Goal: Task Accomplishment & Management: Manage account settings

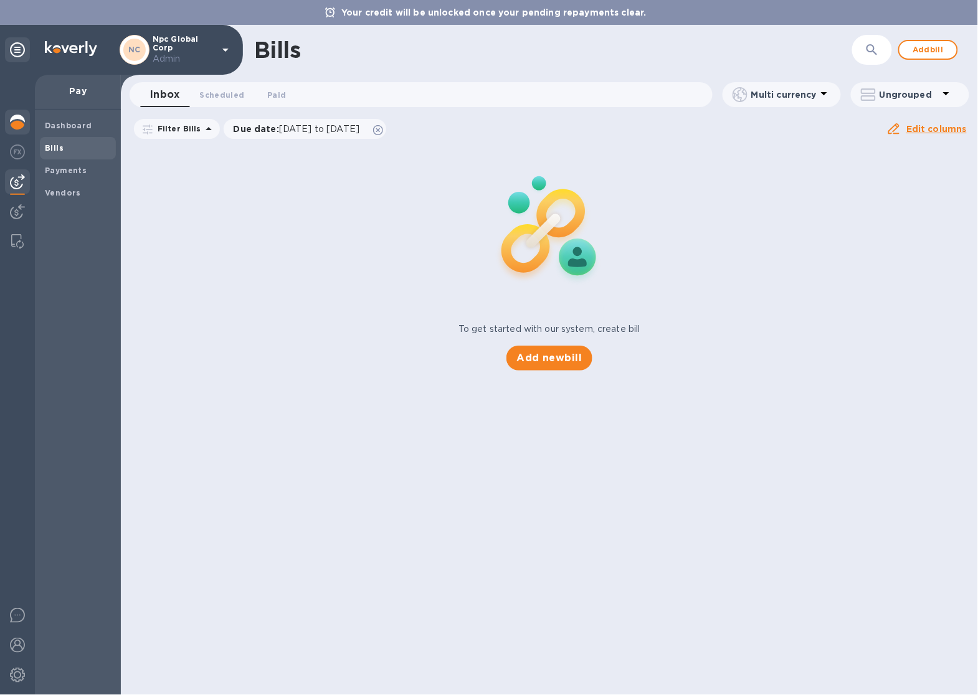
click at [19, 130] on div at bounding box center [17, 123] width 25 height 27
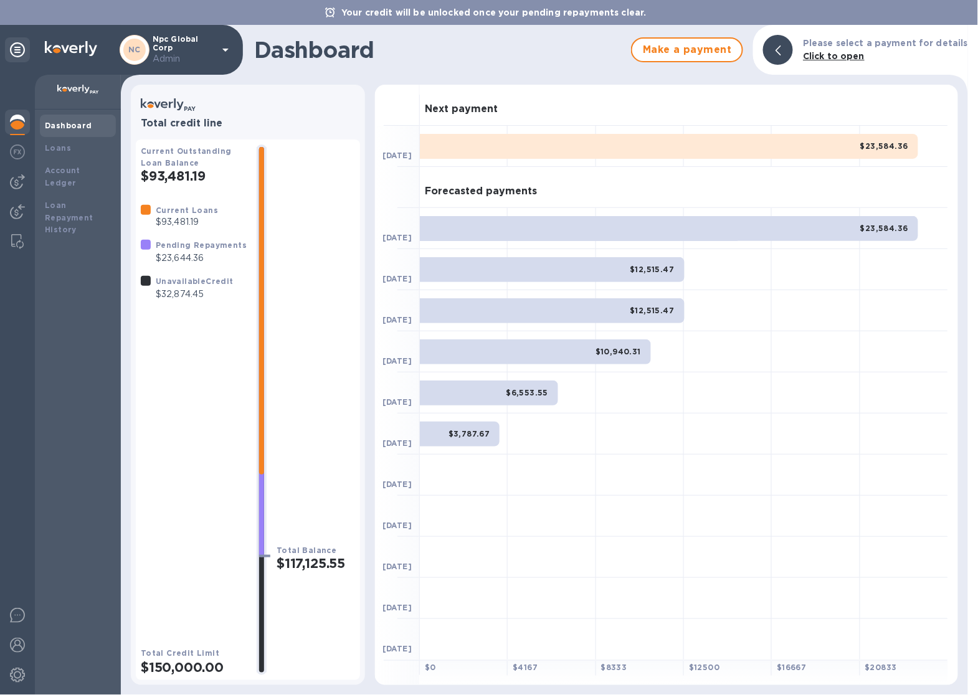
click at [224, 52] on icon at bounding box center [225, 49] width 15 height 15
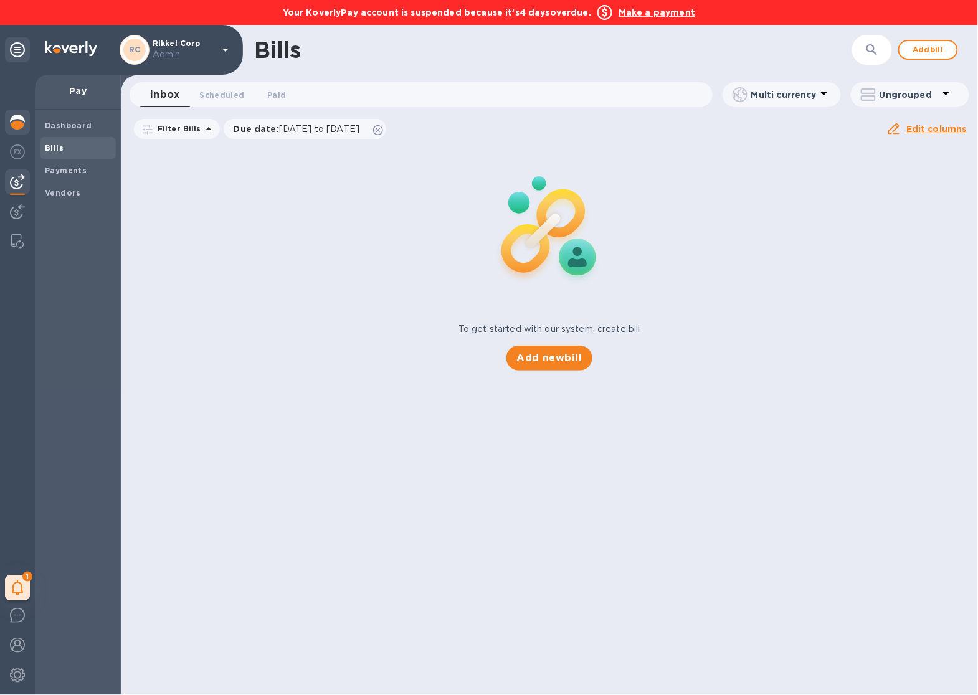
click at [23, 120] on img at bounding box center [17, 122] width 15 height 15
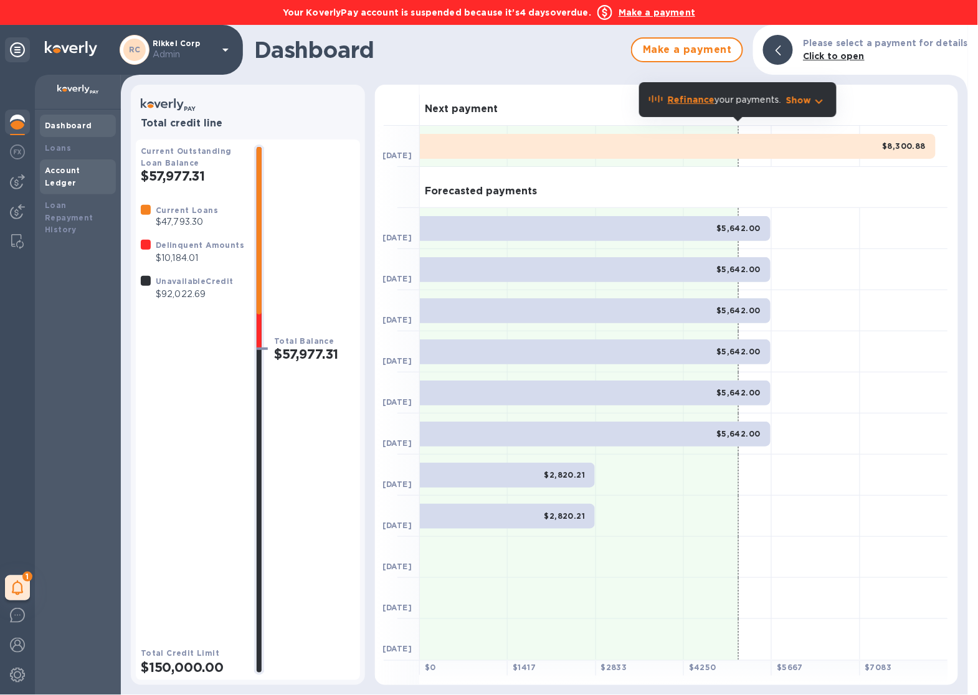
click at [80, 173] on b "Account Ledger" at bounding box center [63, 177] width 36 height 22
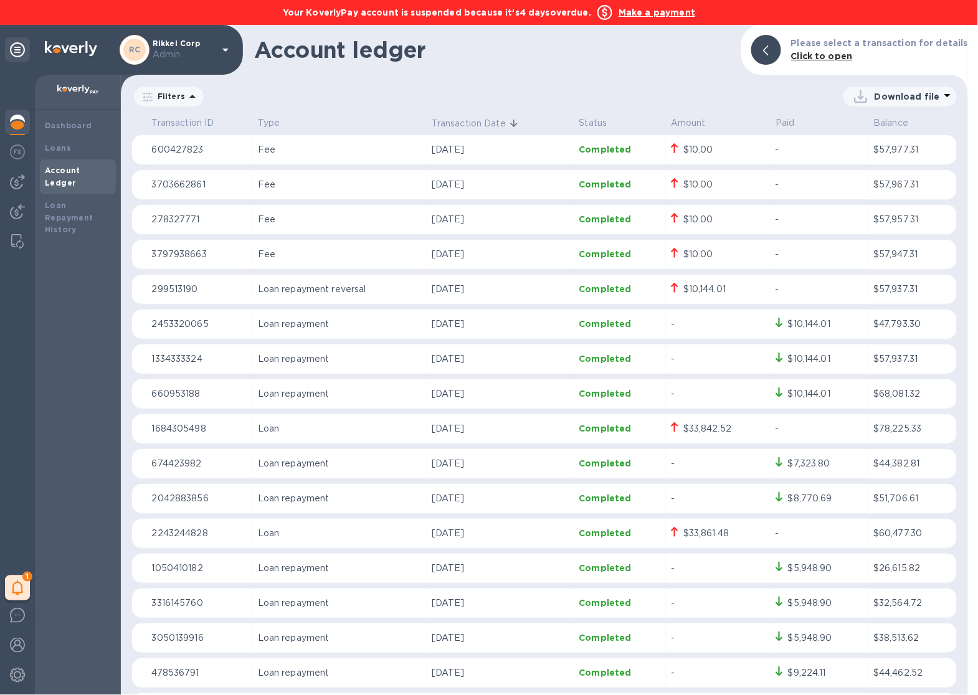
click at [673, 12] on b "Make a payment" at bounding box center [656, 12] width 77 height 10
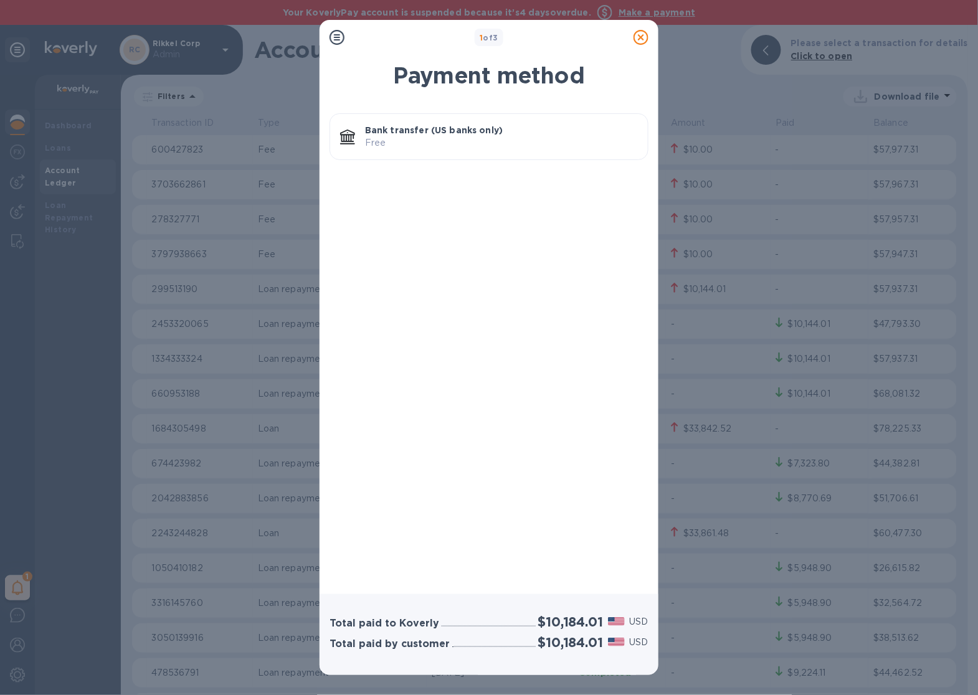
click at [473, 143] on p "Free" at bounding box center [501, 142] width 273 height 13
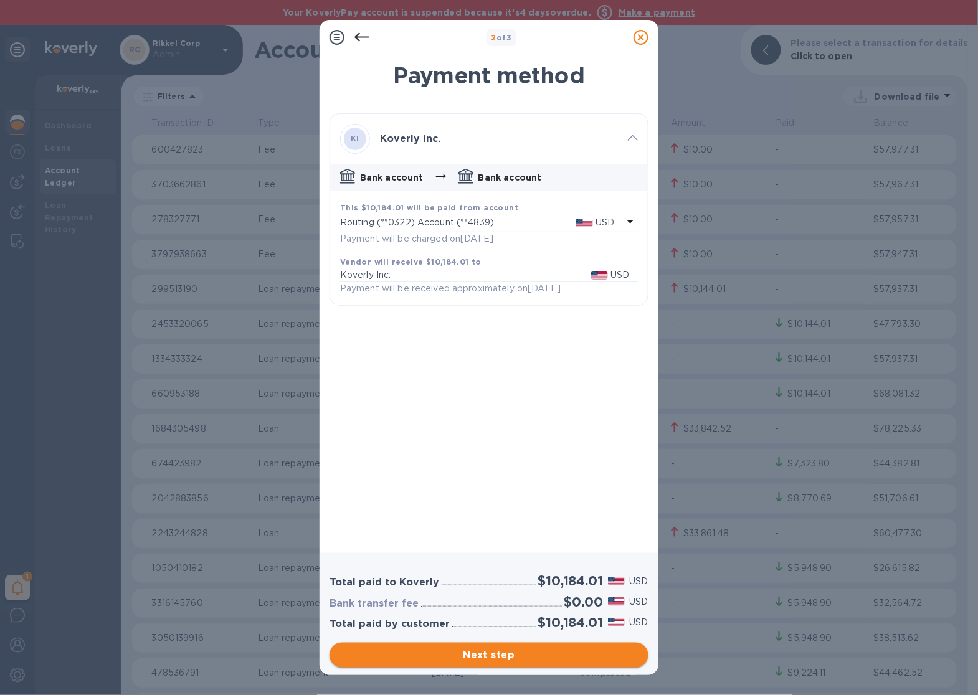
click at [519, 649] on span "Next step" at bounding box center [488, 655] width 299 height 15
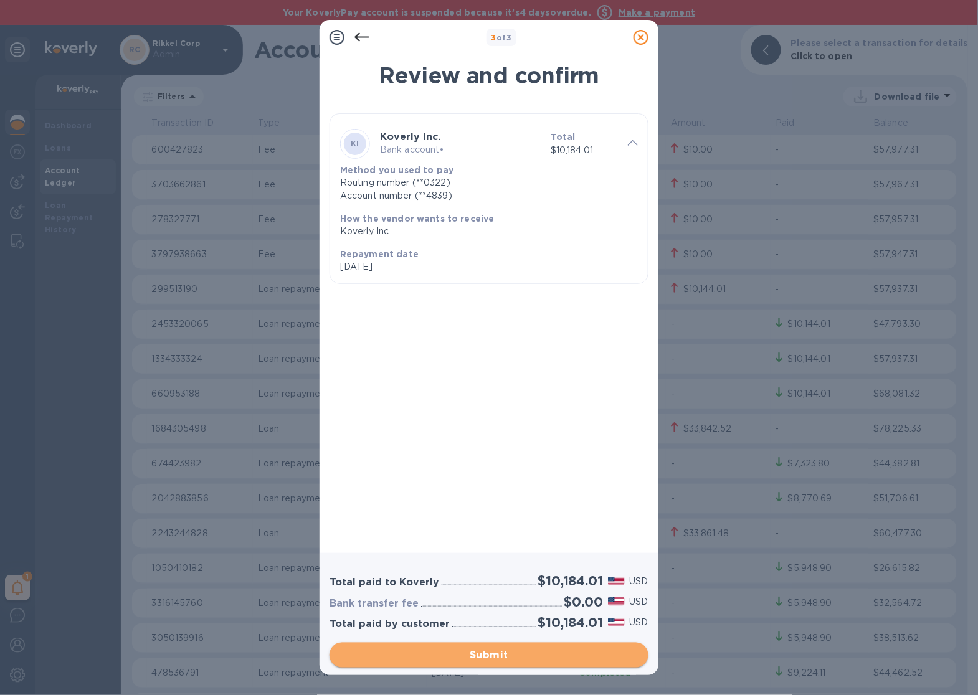
click at [541, 651] on span "Submit" at bounding box center [488, 655] width 299 height 15
click at [541, 651] on div "Submit" at bounding box center [489, 655] width 339 height 25
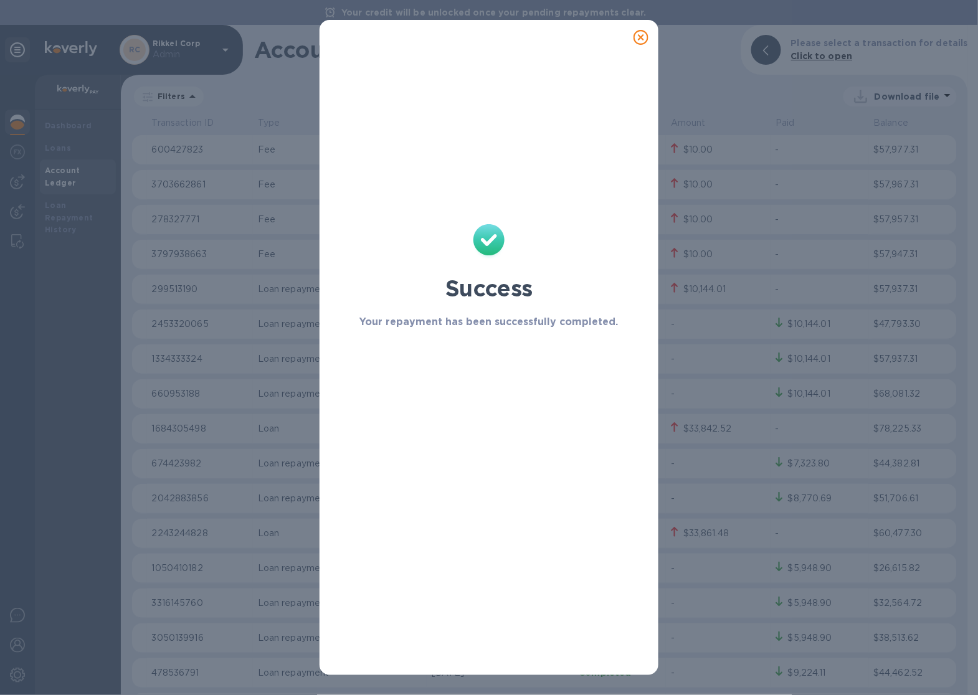
click at [641, 39] on icon at bounding box center [640, 37] width 15 height 15
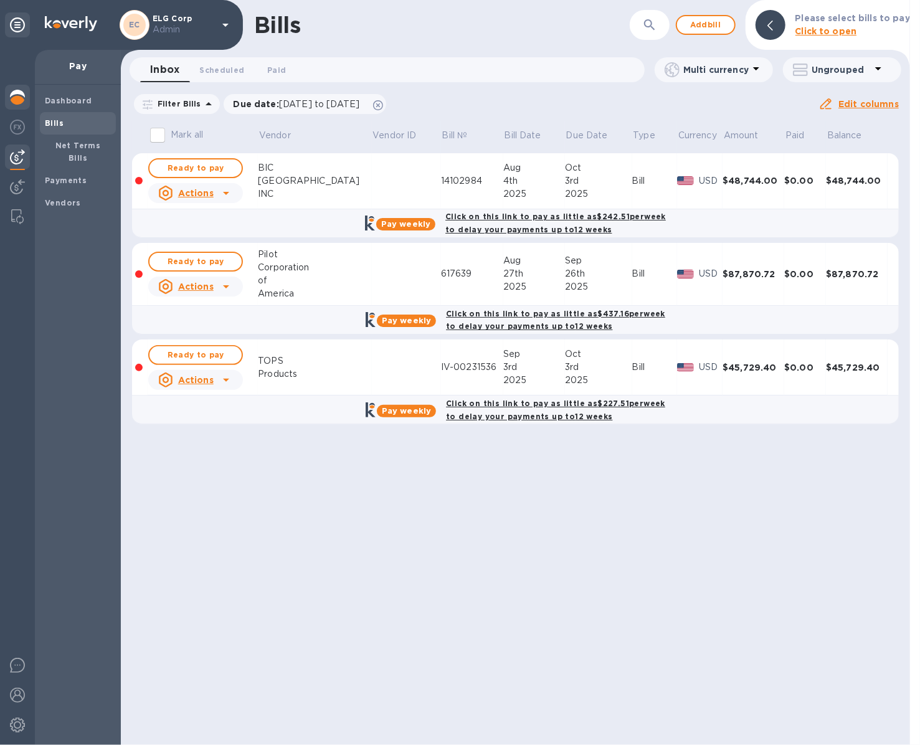
click at [10, 98] on img at bounding box center [17, 97] width 15 height 15
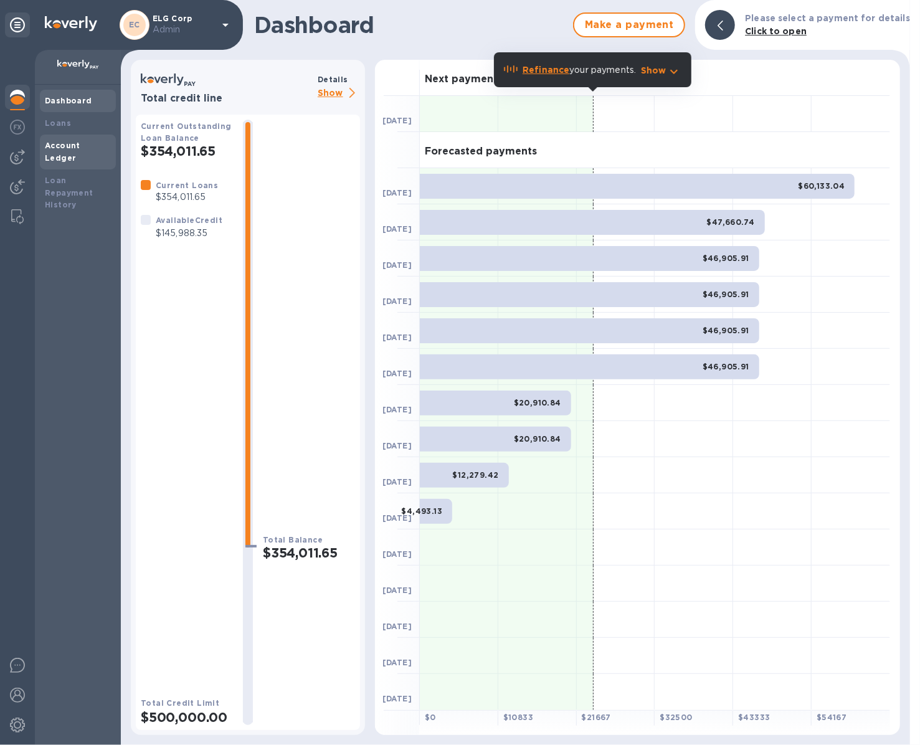
click at [72, 148] on b "Account Ledger" at bounding box center [63, 152] width 36 height 22
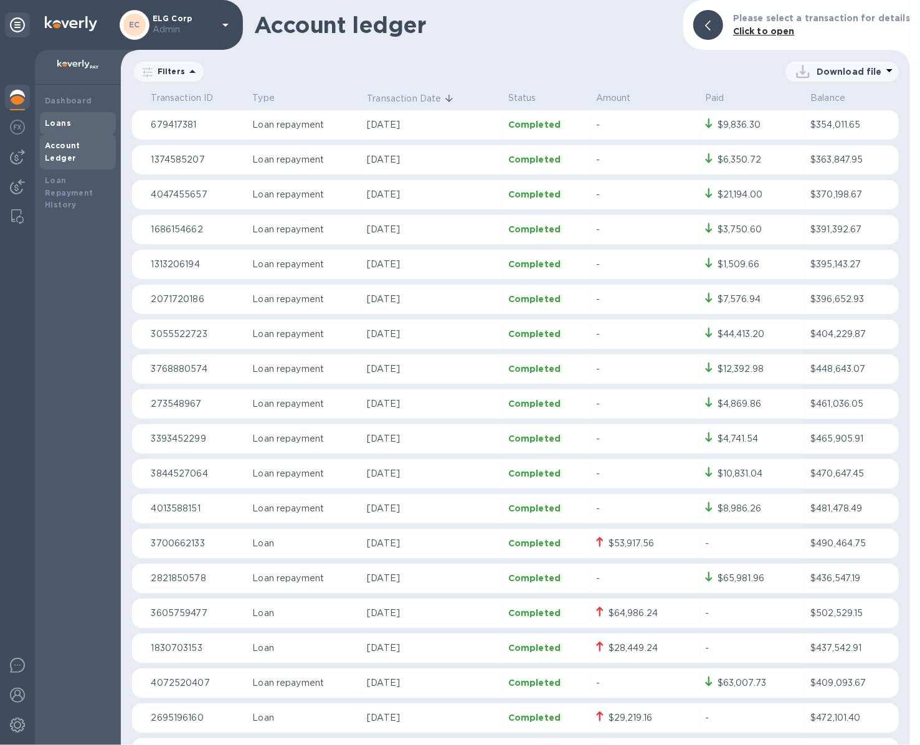
click at [106, 125] on div "Loans" at bounding box center [78, 123] width 66 height 12
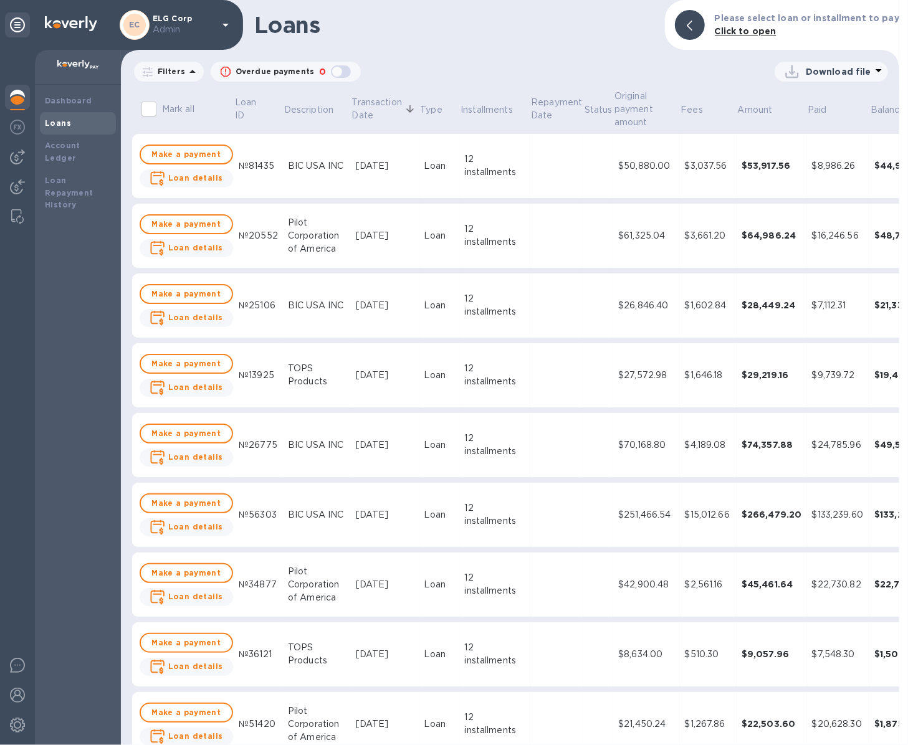
click at [10, 95] on img at bounding box center [17, 97] width 15 height 15
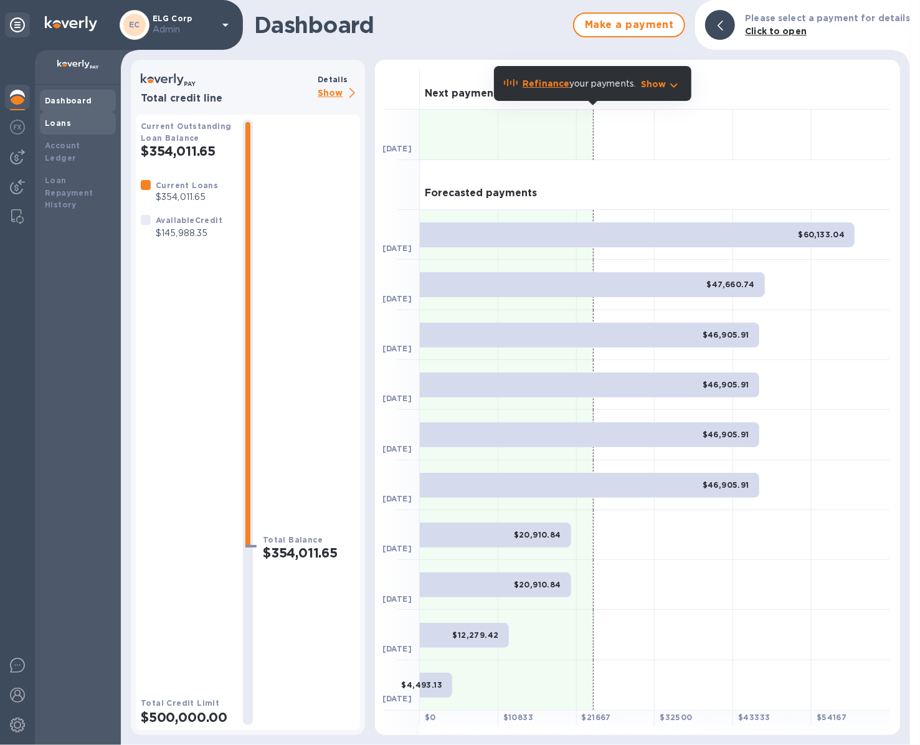
click at [67, 119] on b "Loans" at bounding box center [58, 122] width 26 height 9
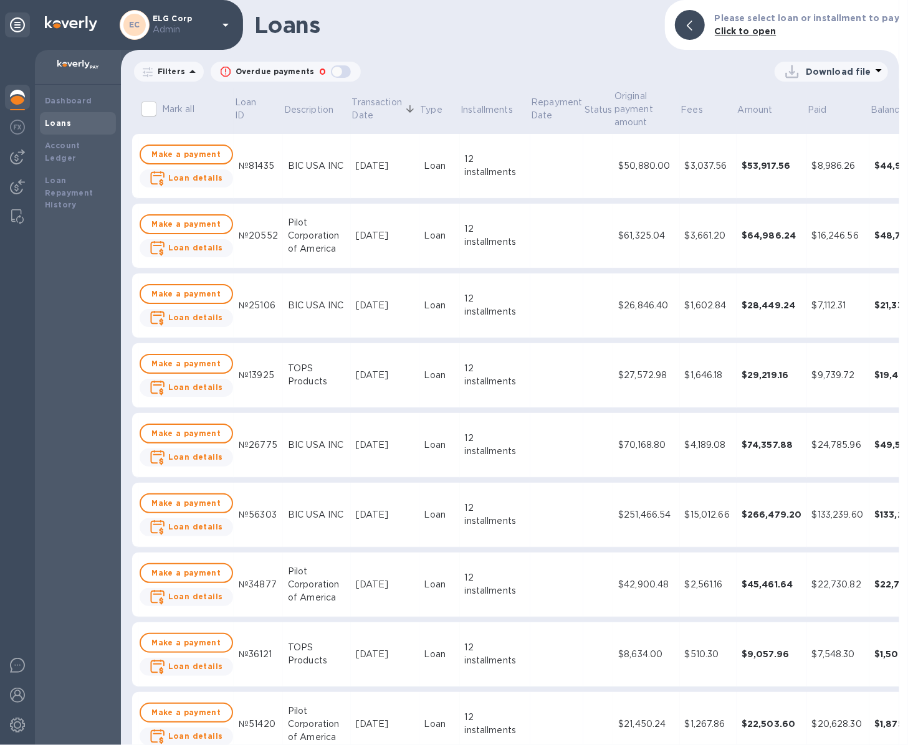
click at [25, 100] on div at bounding box center [17, 98] width 25 height 27
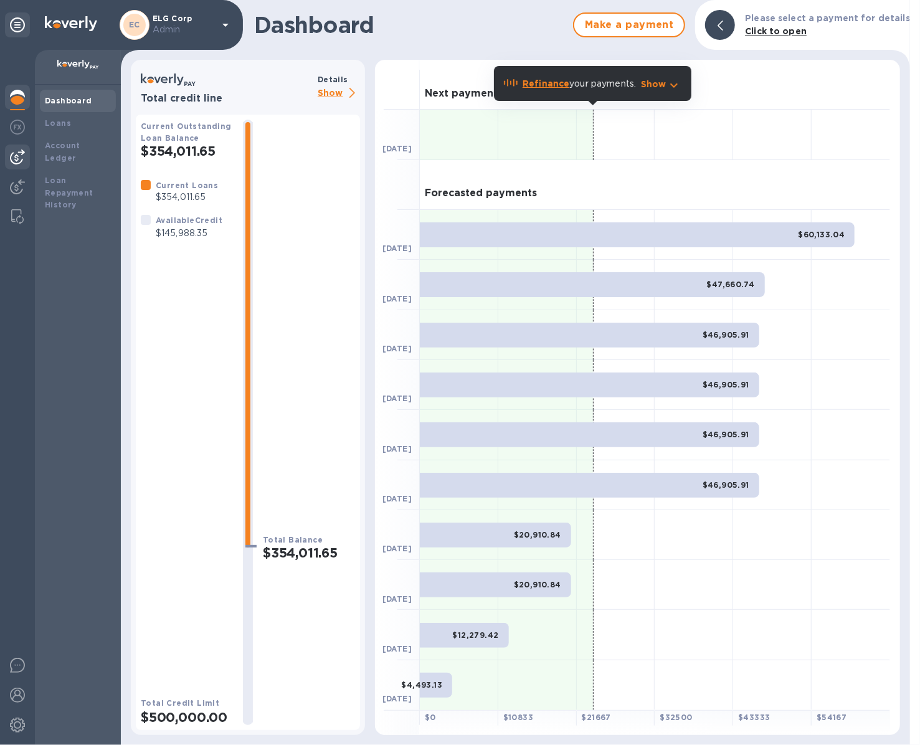
drag, startPoint x: 17, startPoint y: 157, endPoint x: 24, endPoint y: 159, distance: 7.7
click at [16, 157] on img at bounding box center [17, 156] width 15 height 15
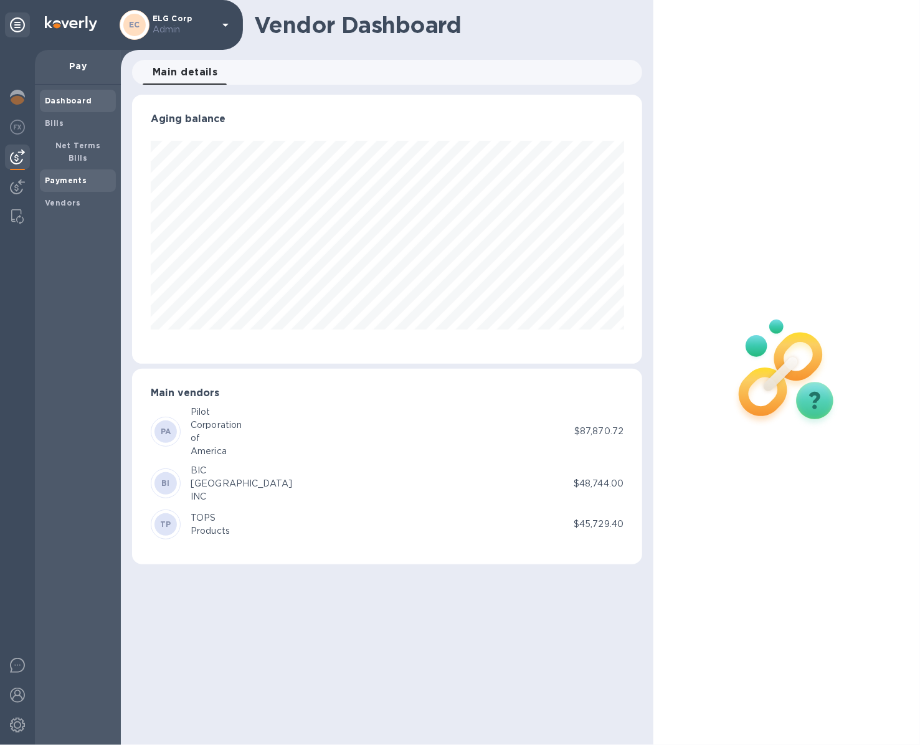
scroll to position [269, 509]
click at [80, 130] on div "Bills" at bounding box center [78, 123] width 76 height 22
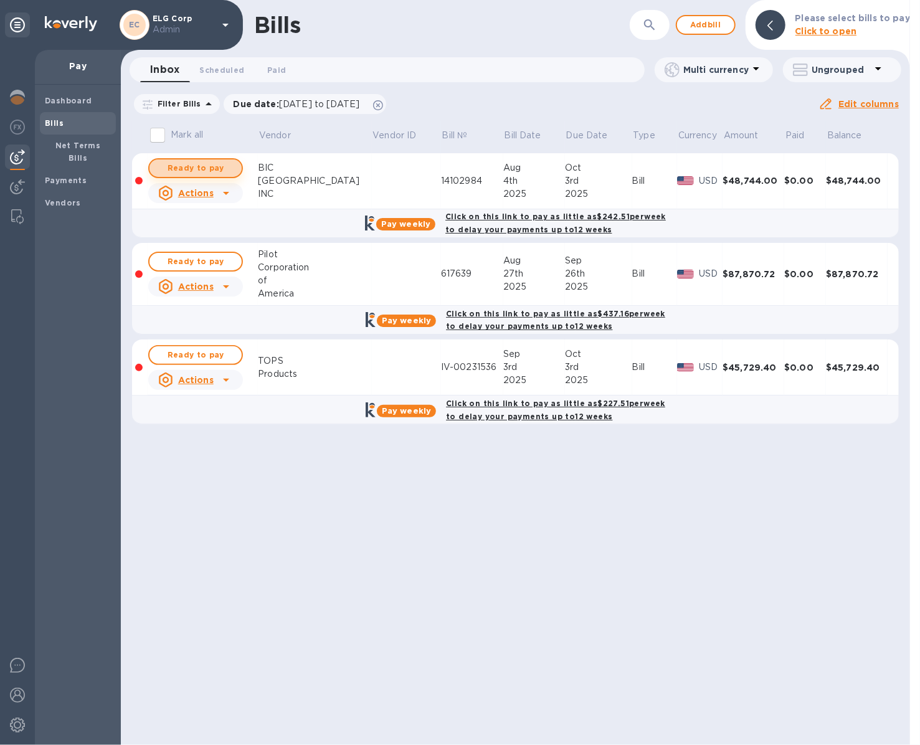
click at [186, 168] on span "Ready to pay" at bounding box center [195, 168] width 72 height 15
click at [196, 168] on span "Ready to pay" at bounding box center [195, 168] width 72 height 15
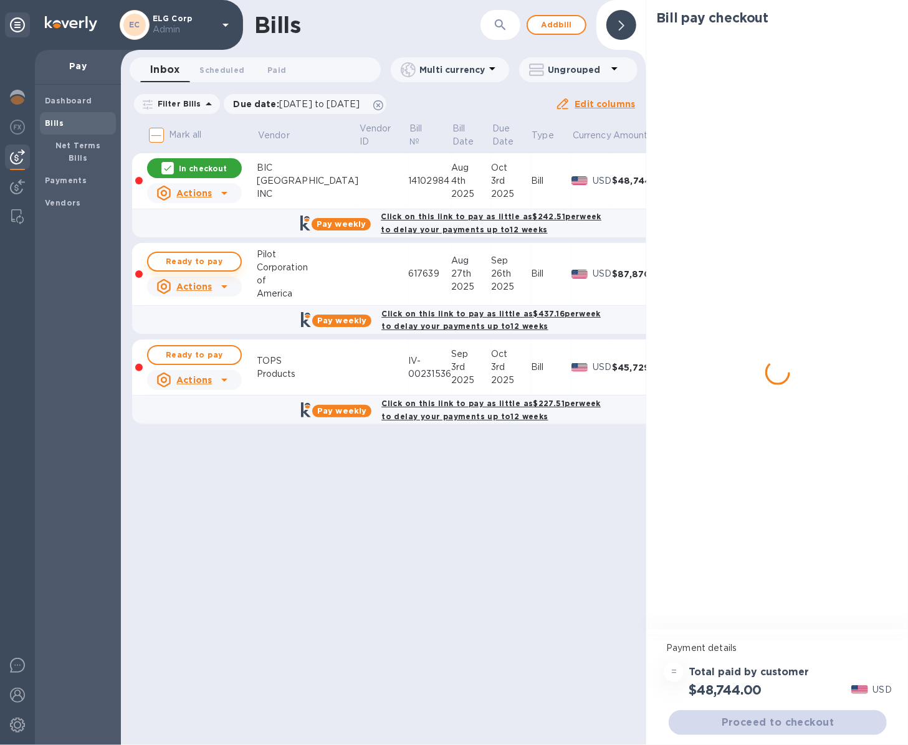
click at [216, 258] on span "Ready to pay" at bounding box center [194, 261] width 72 height 15
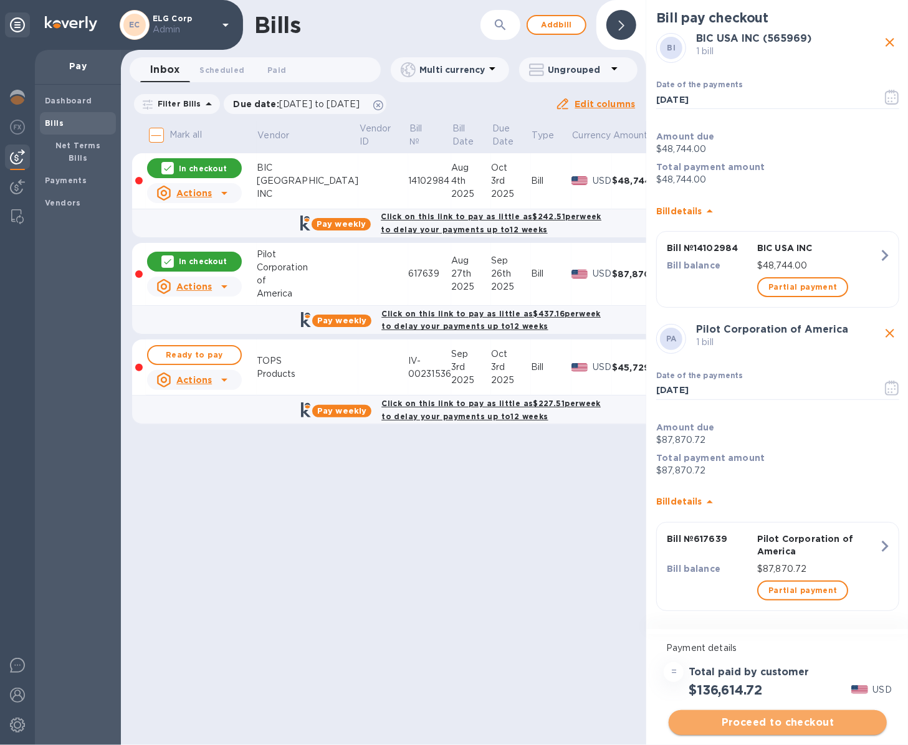
click at [764, 726] on span "Proceed to checkout" at bounding box center [777, 722] width 198 height 15
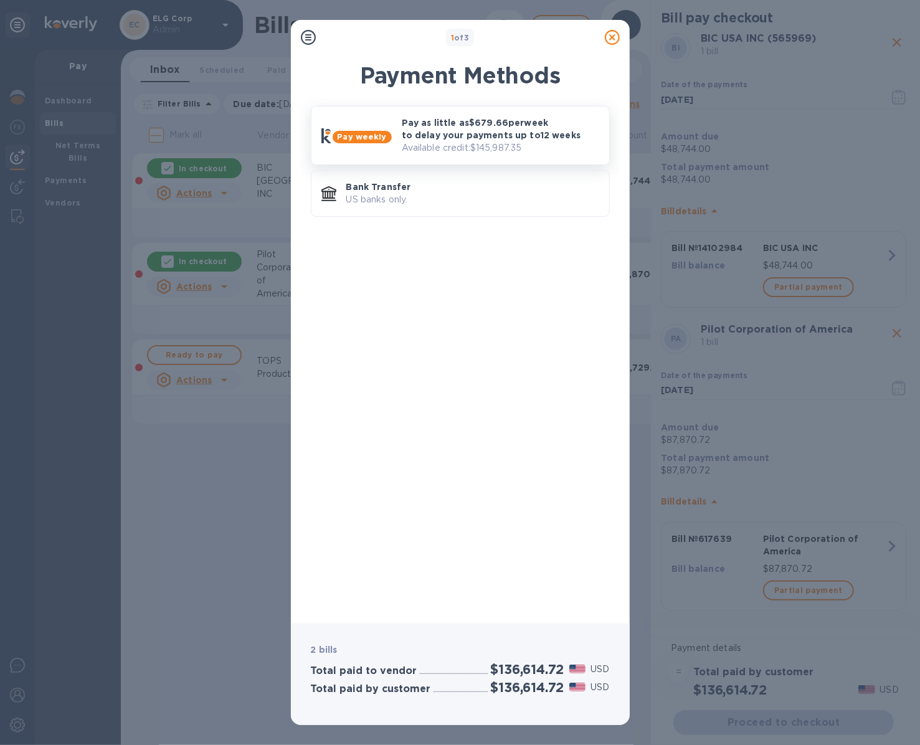
click at [424, 150] on p "Available credit: $145,987.35" at bounding box center [500, 147] width 197 height 13
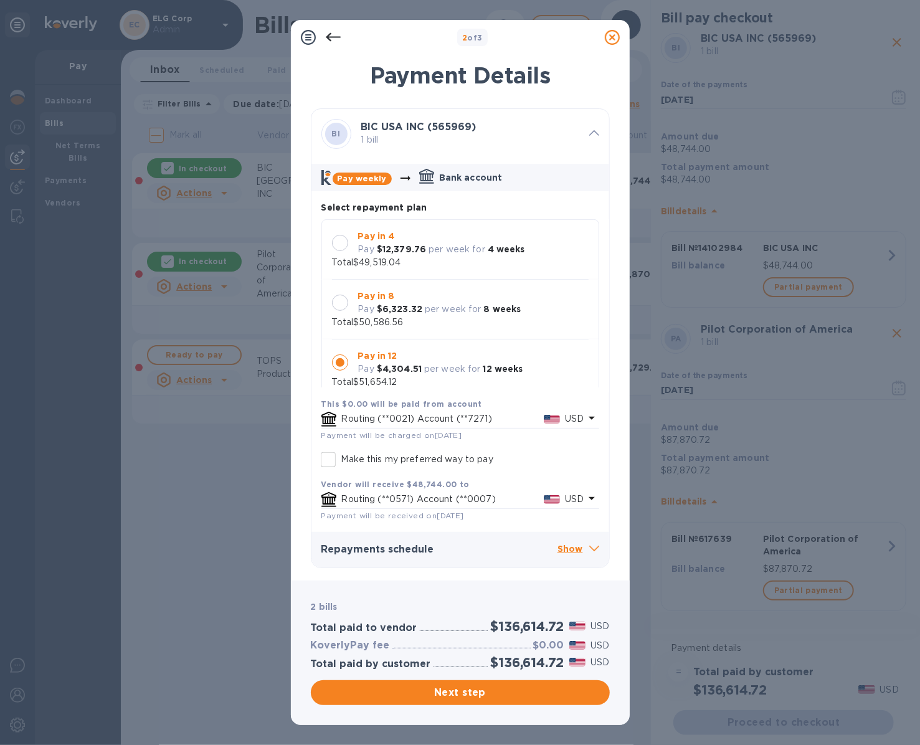
scroll to position [12, 0]
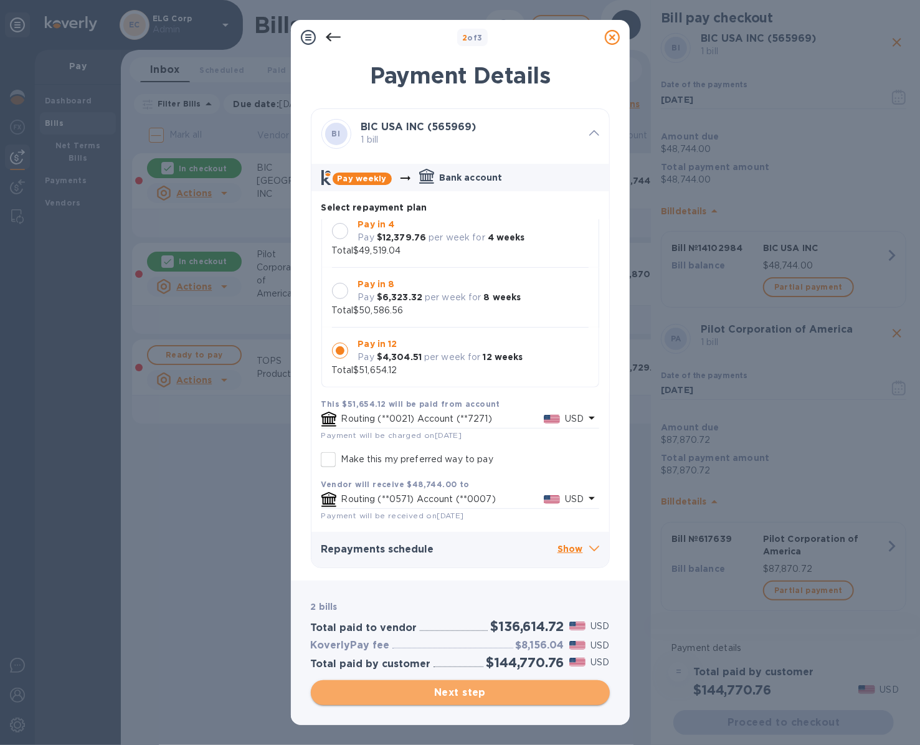
click at [509, 686] on span "Next step" at bounding box center [460, 692] width 279 height 15
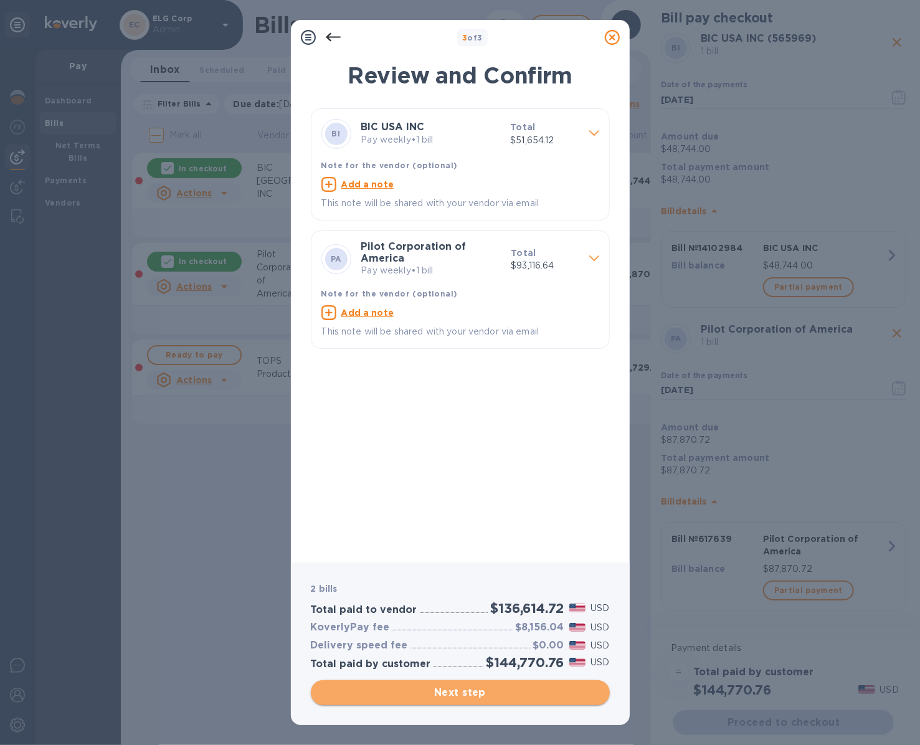
click at [509, 685] on span "Next step" at bounding box center [460, 692] width 279 height 15
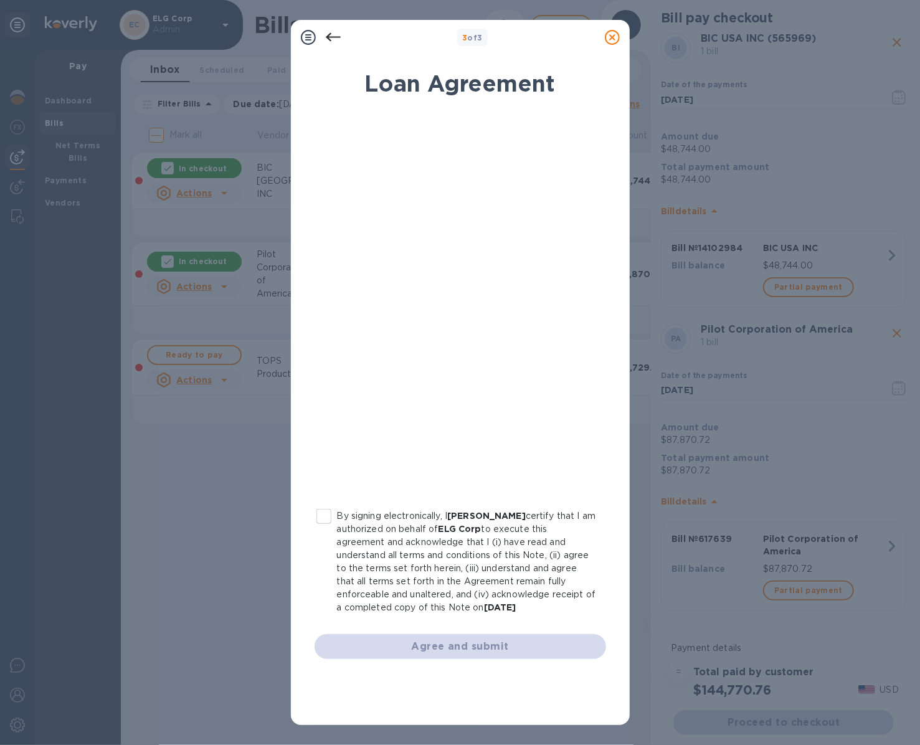
click at [324, 512] on input "By signing electronically, I [PERSON_NAME] certify that I am authorized on beha…" at bounding box center [324, 516] width 26 height 26
checkbox input "true"
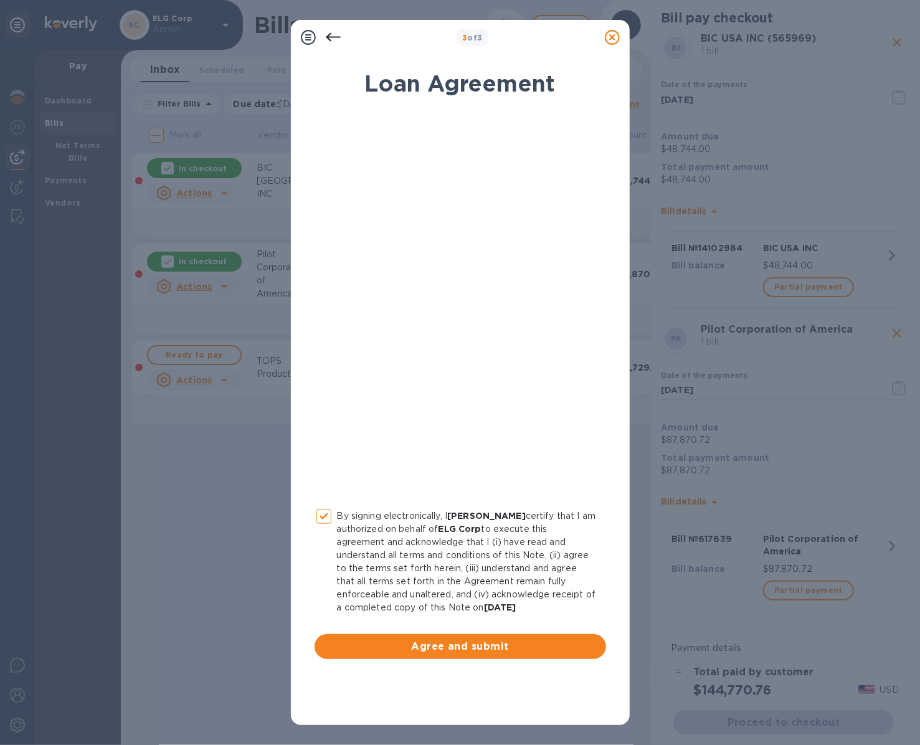
click at [335, 30] on icon at bounding box center [333, 37] width 15 height 15
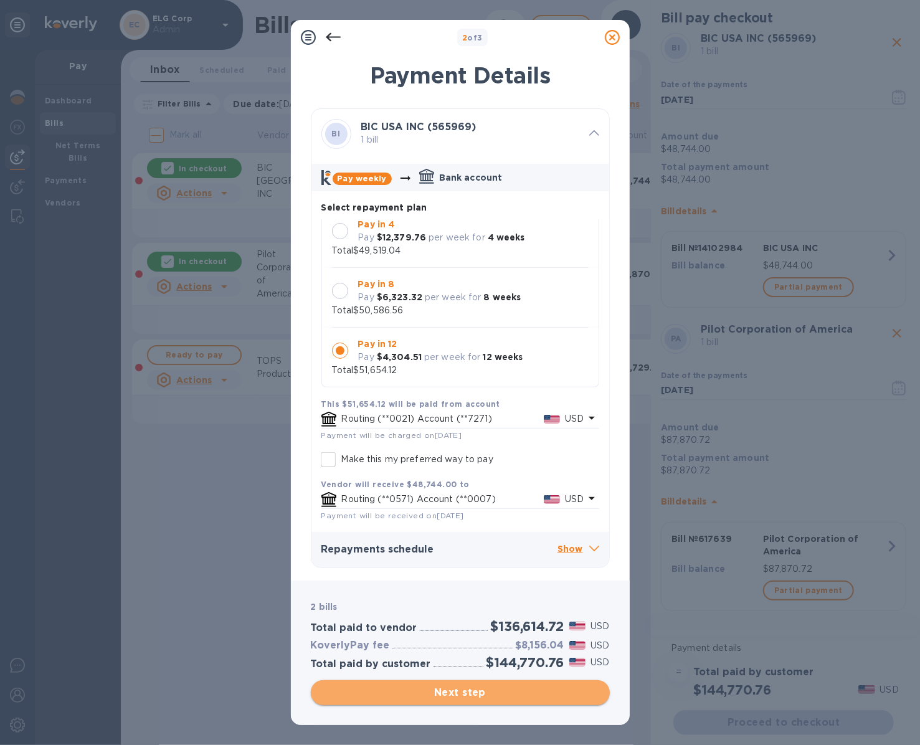
click at [470, 686] on span "Next step" at bounding box center [460, 692] width 279 height 15
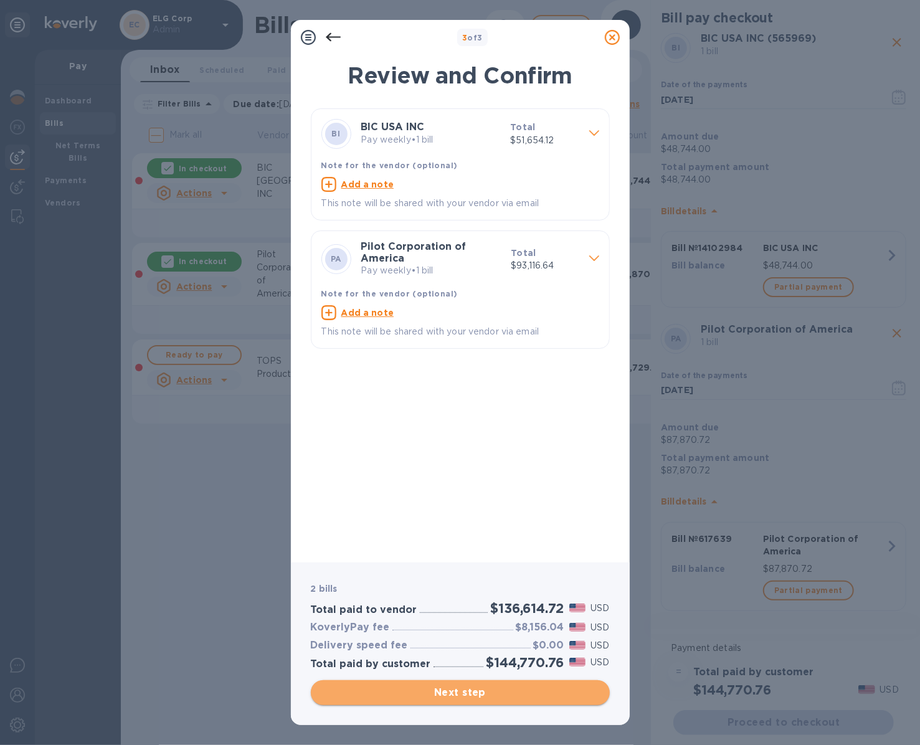
click at [470, 686] on span "Next step" at bounding box center [460, 692] width 279 height 15
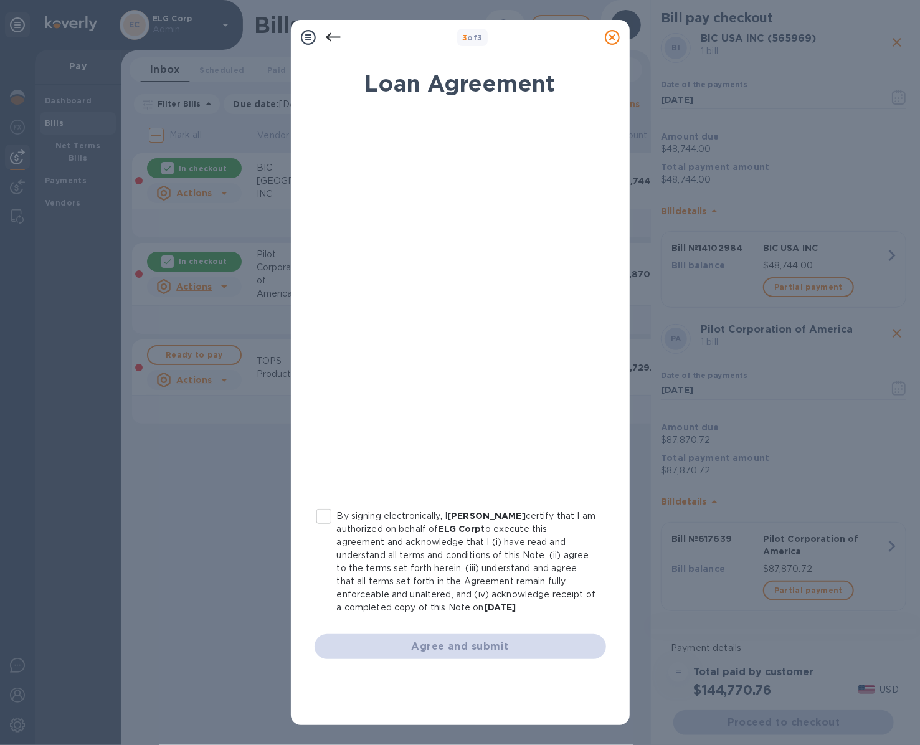
click at [328, 514] on input "By signing electronically, I [PERSON_NAME] certify that I am authorized on beha…" at bounding box center [324, 516] width 26 height 26
checkbox input "true"
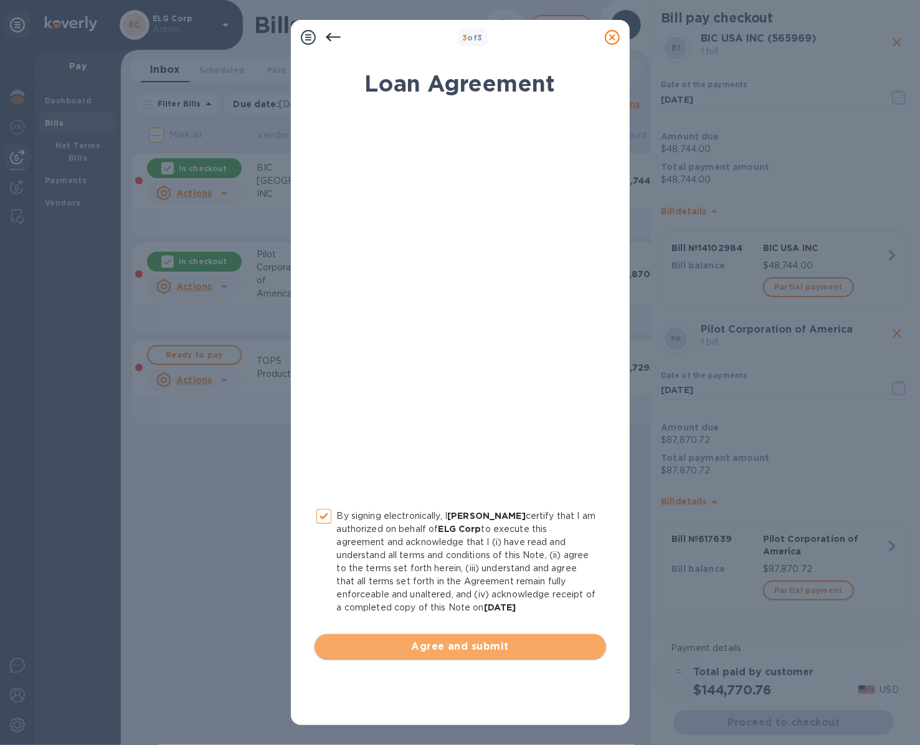
click at [442, 640] on span "Agree and submit" at bounding box center [461, 646] width 272 height 15
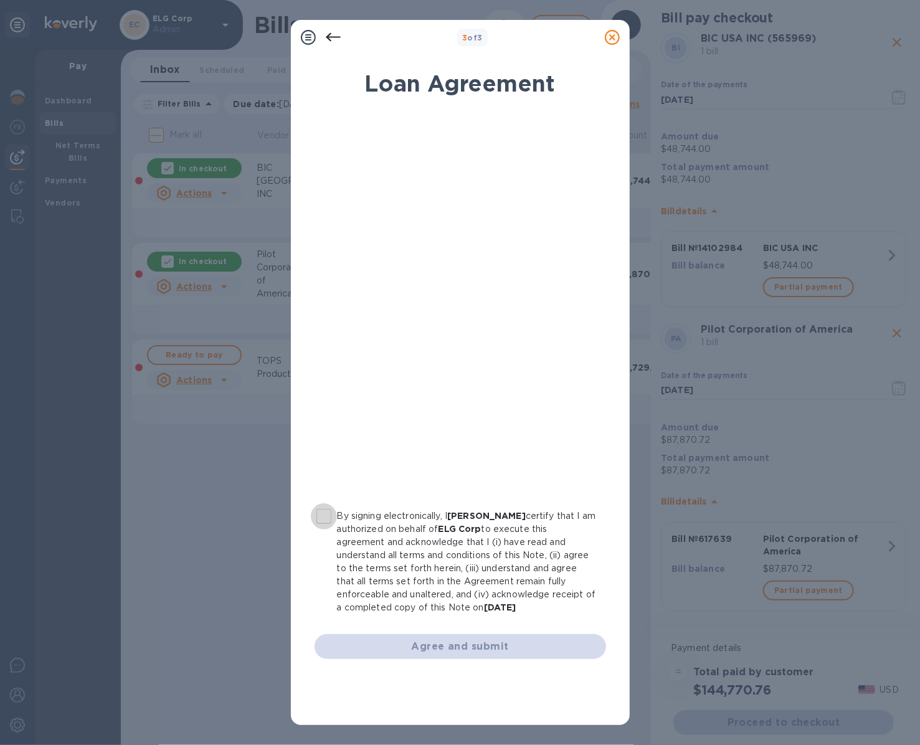
click at [328, 514] on input "By signing electronically, I [PERSON_NAME] certify that I am authorized on beha…" at bounding box center [324, 516] width 26 height 26
checkbox input "true"
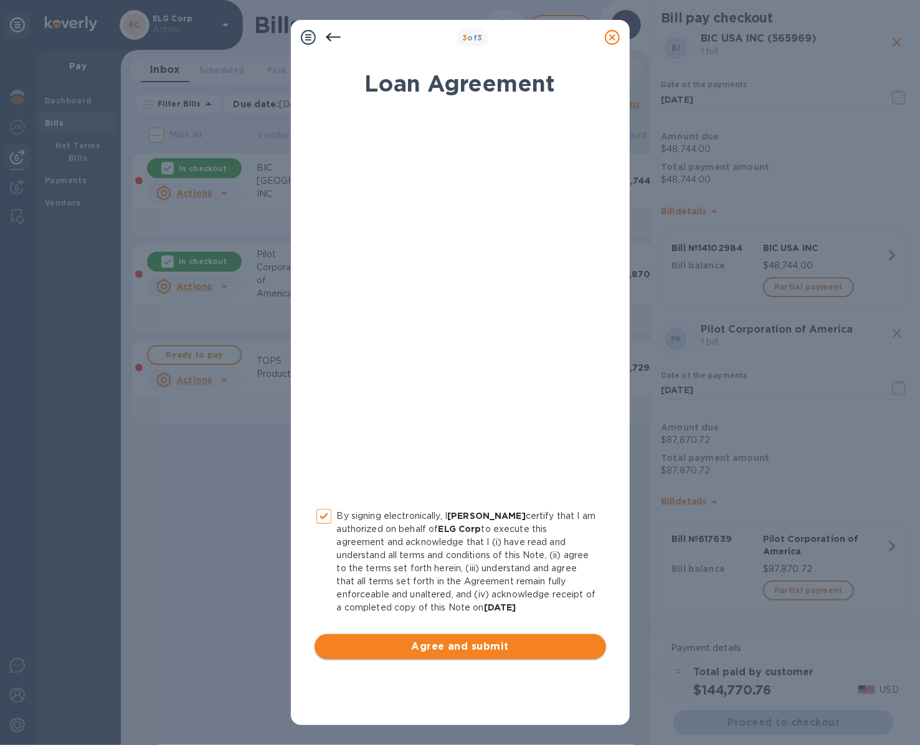
click at [495, 648] on span "Agree and submit" at bounding box center [461, 646] width 272 height 15
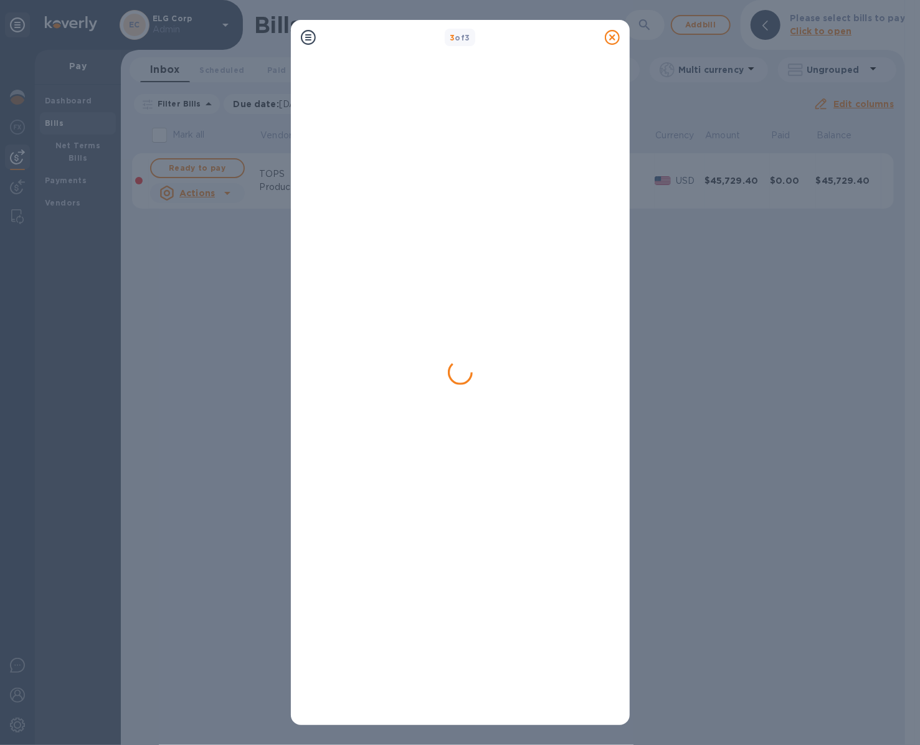
click at [495, 648] on div at bounding box center [460, 388] width 299 height 653
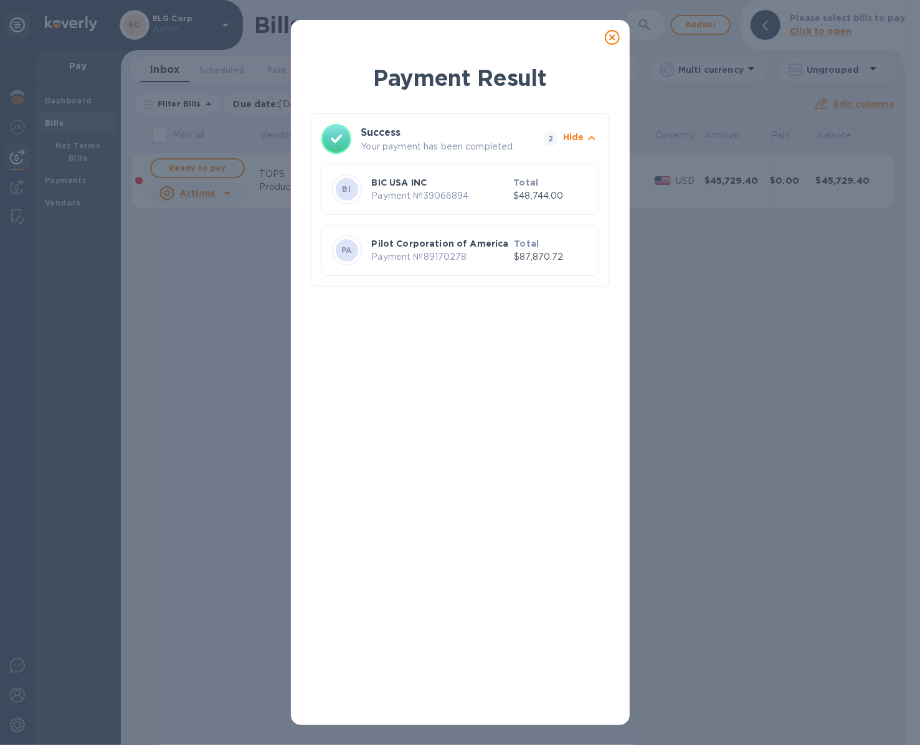
click at [617, 36] on icon at bounding box center [612, 37] width 15 height 15
